Goal: Check status: Check status

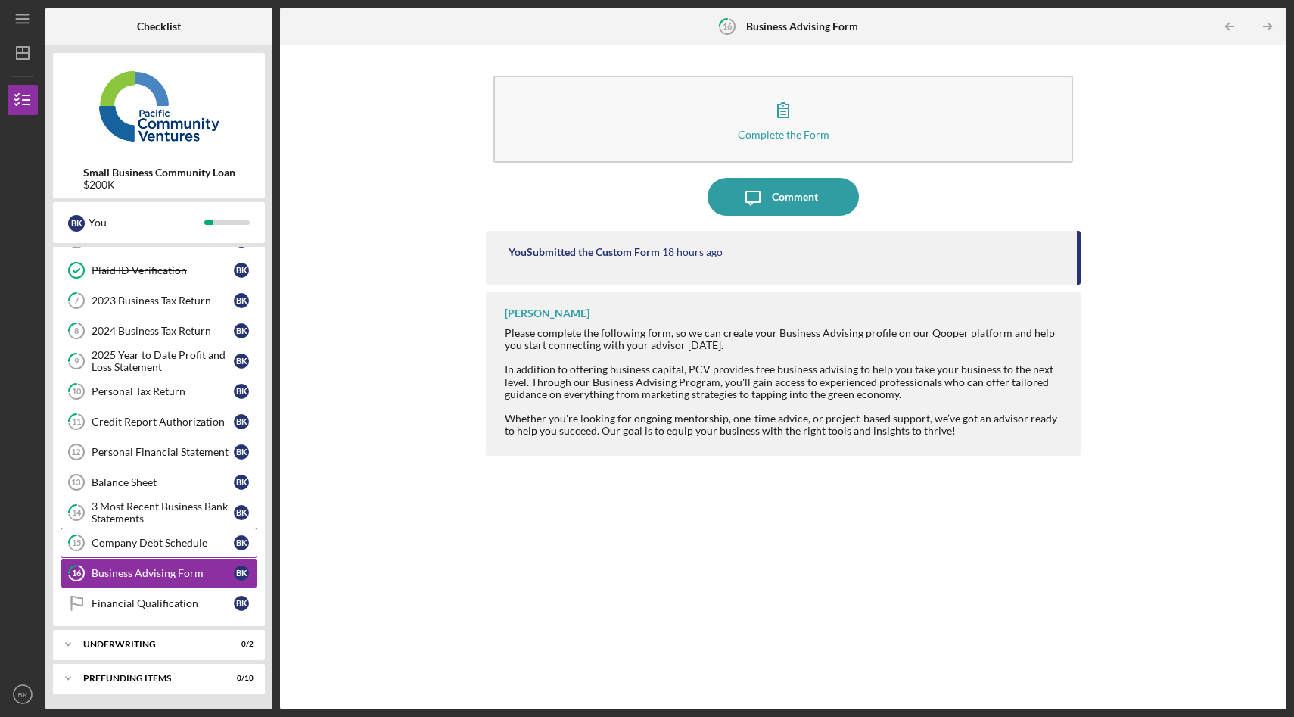
scroll to position [86, 0]
click at [112, 654] on div "Icon/Expander Underwriting 0 / 2" at bounding box center [159, 645] width 212 height 30
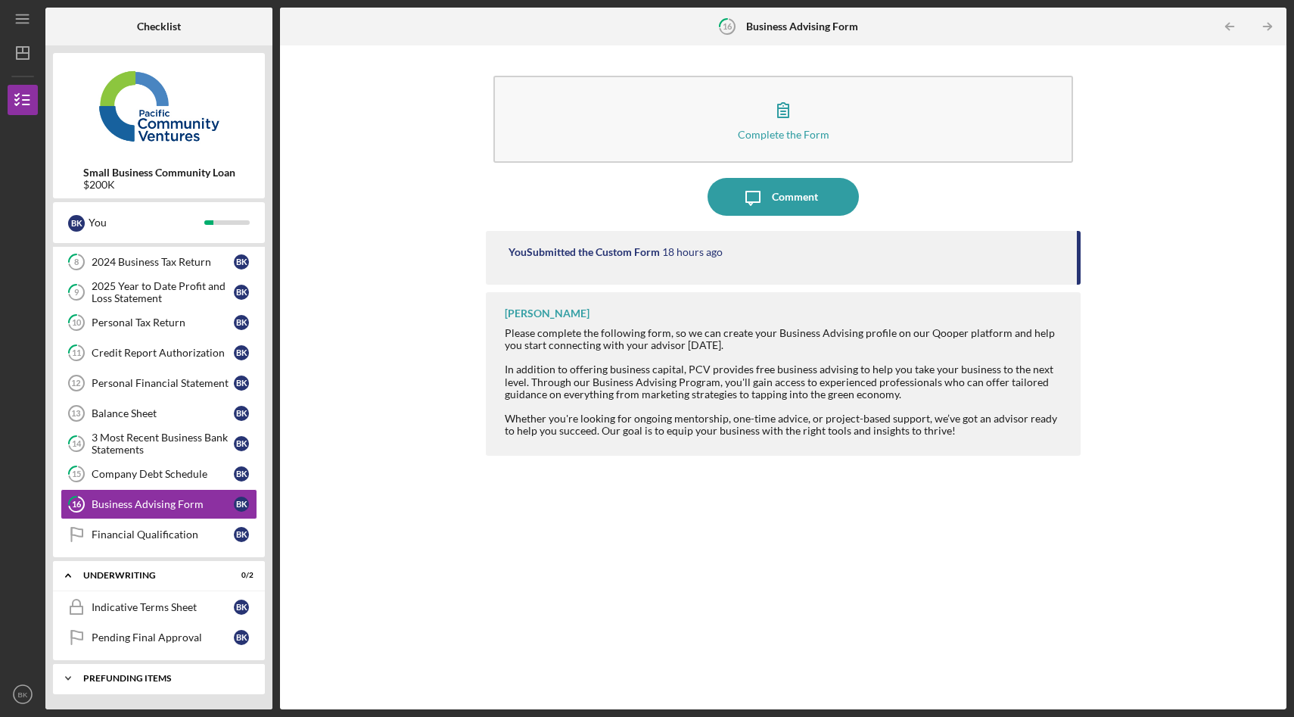
click at [107, 674] on div "Icon/Expander Prefunding Items 0 / 10" at bounding box center [159, 678] width 212 height 30
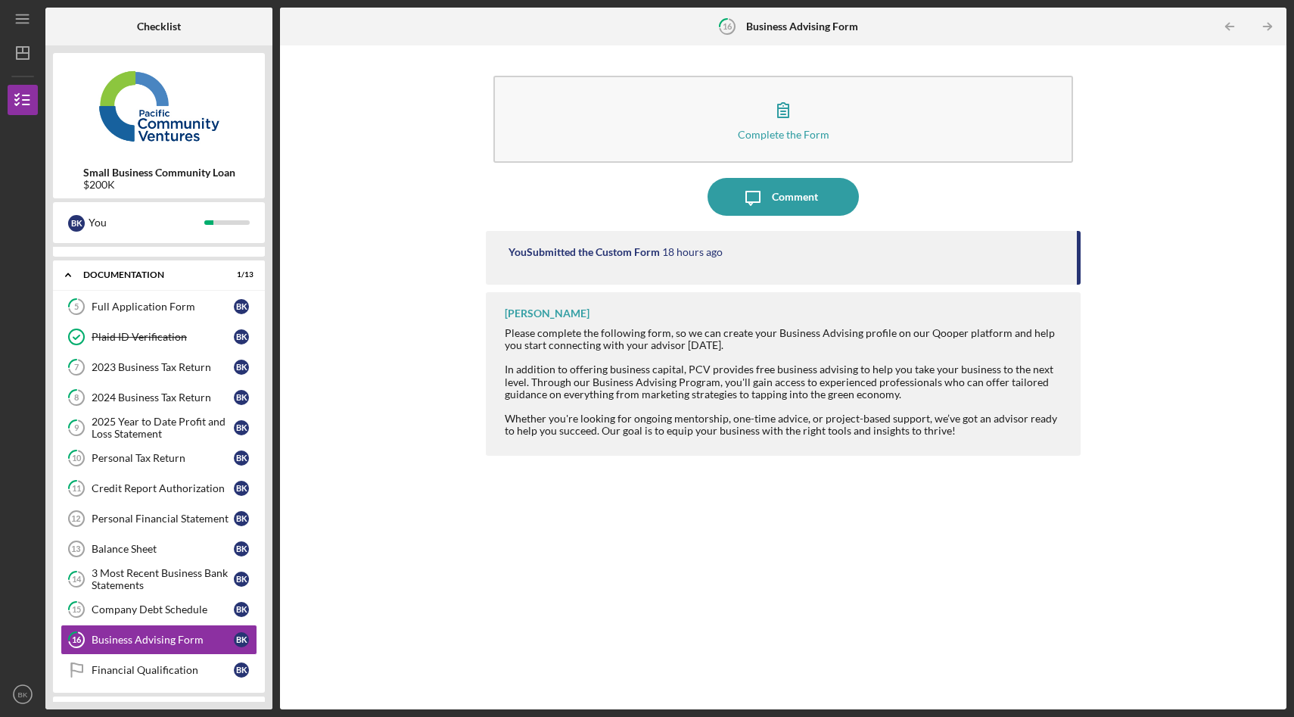
scroll to position [22, 0]
click at [129, 557] on link "Balance Sheet 13 Balance Sheet B K" at bounding box center [159, 547] width 197 height 30
